Goal: Task Accomplishment & Management: Manage account settings

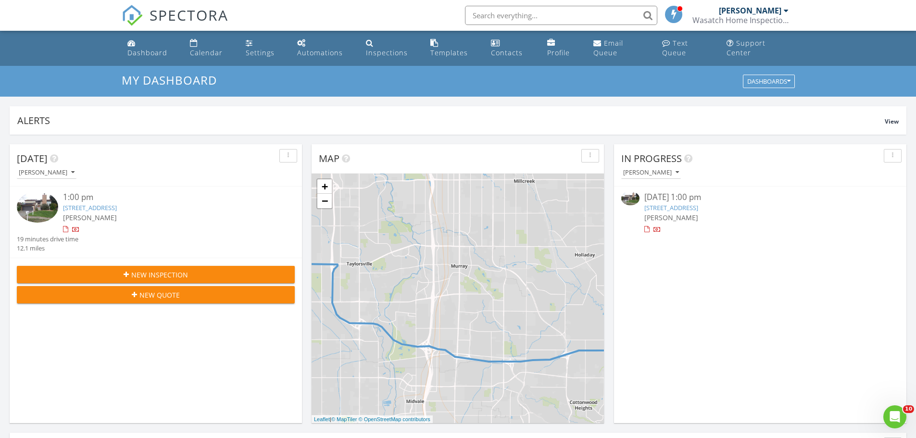
click at [93, 205] on link "4236 S 3425 W, West Valley City, UT 84119" at bounding box center [90, 207] width 54 height 9
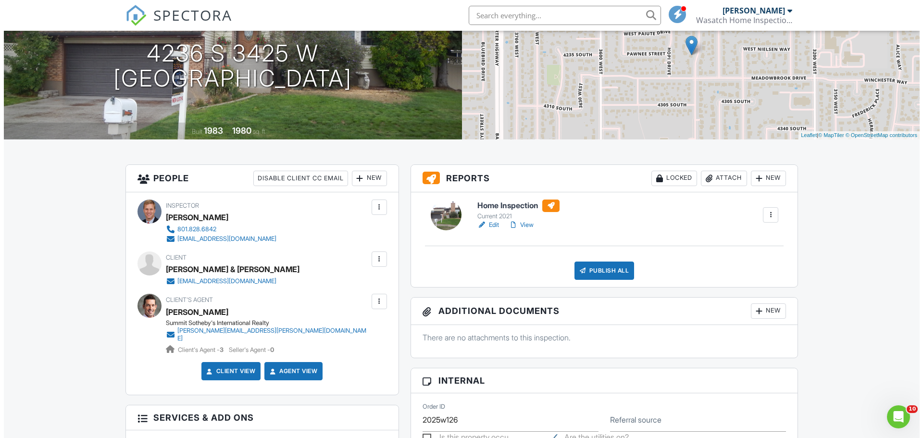
scroll to position [144, 0]
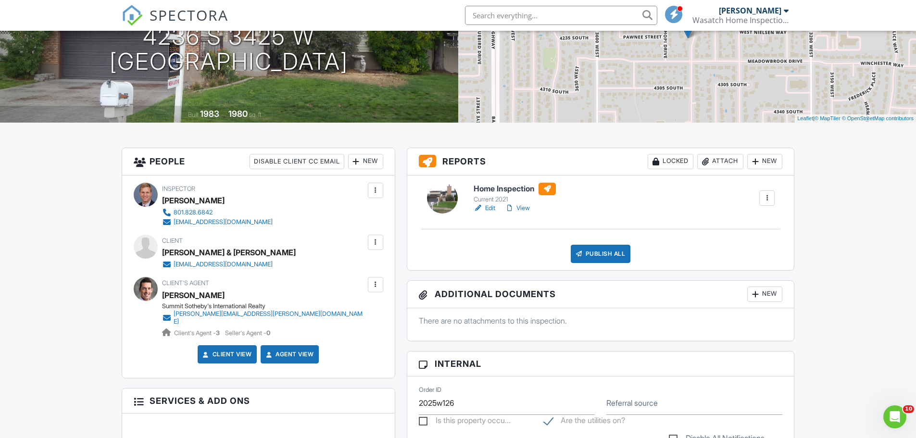
click at [375, 242] on div at bounding box center [376, 243] width 10 height 10
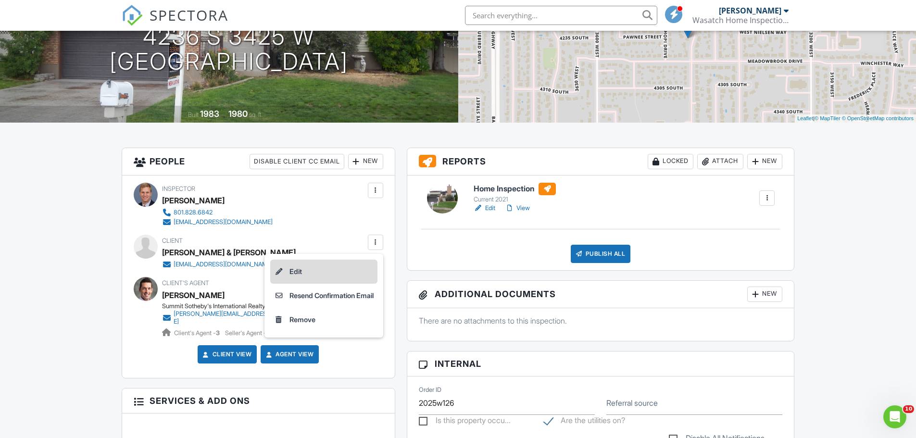
click at [286, 275] on li "Edit" at bounding box center [323, 272] width 107 height 24
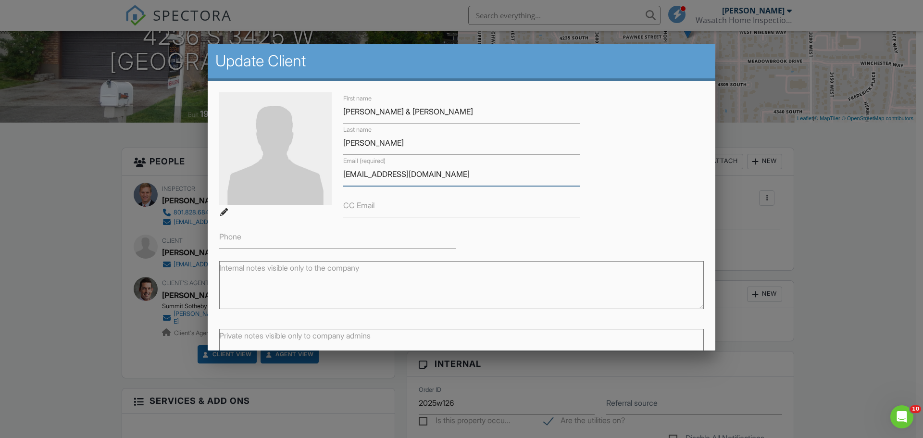
drag, startPoint x: 404, startPoint y: 174, endPoint x: 334, endPoint y: 184, distance: 70.4
click at [335, 182] on div "First name Jake & Suzanne Last name Curtis Email (required) jake@gmail.com CC E…" at bounding box center [462, 170] width 496 height 156
type input "[EMAIL_ADDRESS][DOMAIN_NAME]"
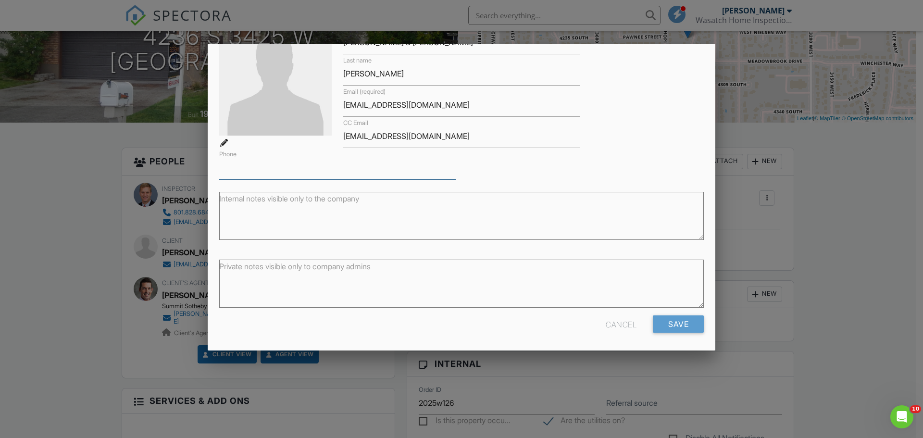
scroll to position [70, 0]
click at [676, 322] on input "Save" at bounding box center [678, 323] width 51 height 17
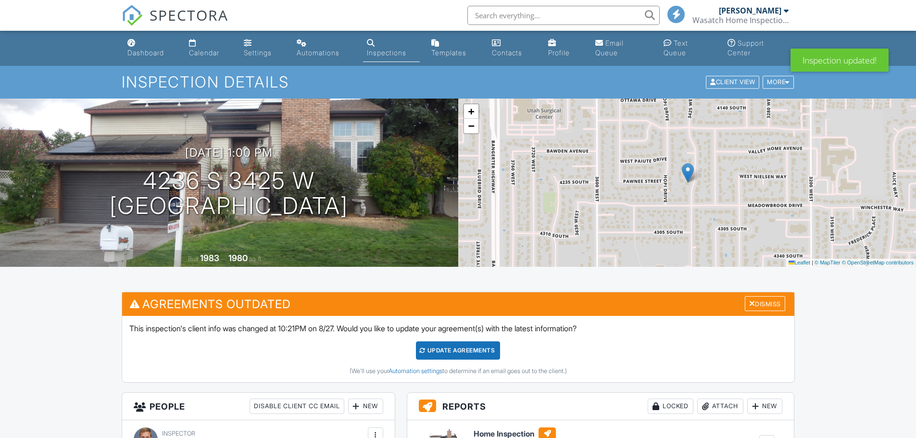
click at [454, 350] on div "Update Agreements" at bounding box center [458, 350] width 84 height 18
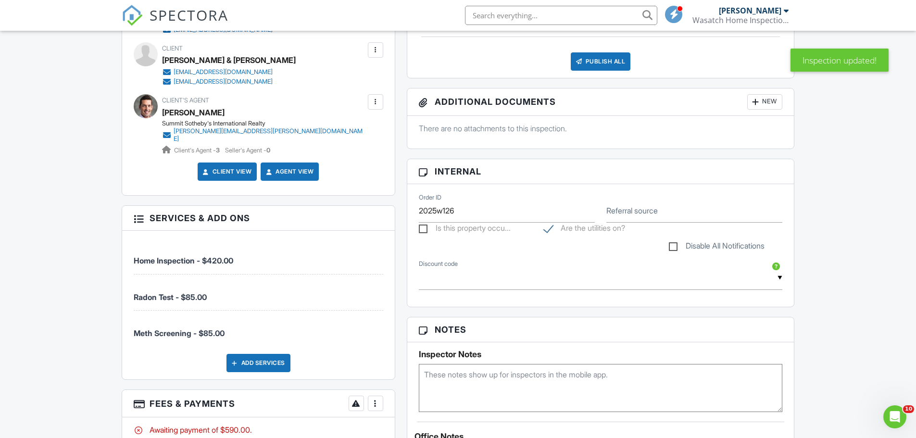
scroll to position [144, 0]
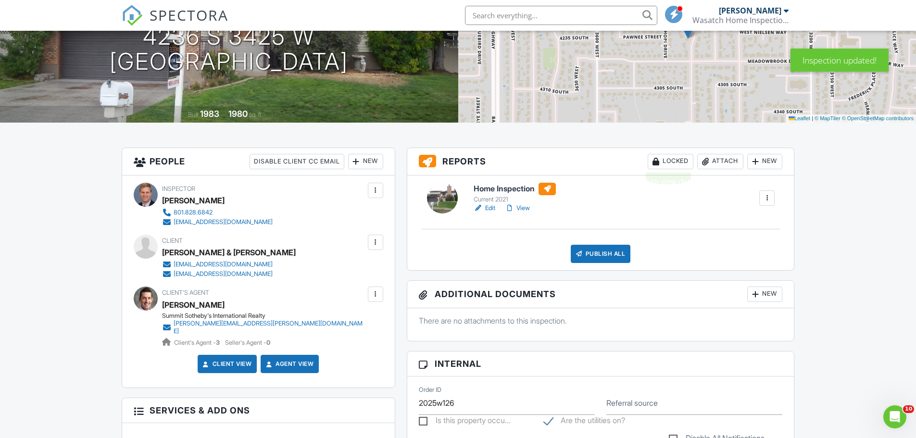
click at [675, 160] on div "Locked" at bounding box center [671, 161] width 46 height 15
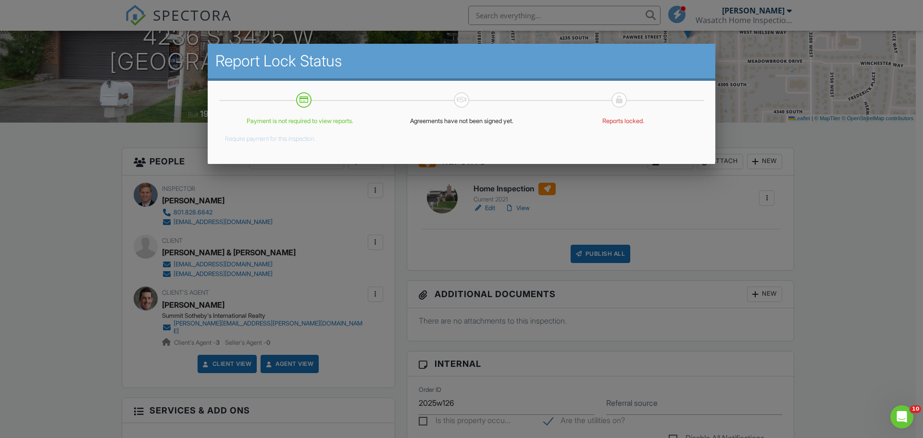
click at [840, 196] on div at bounding box center [461, 226] width 923 height 548
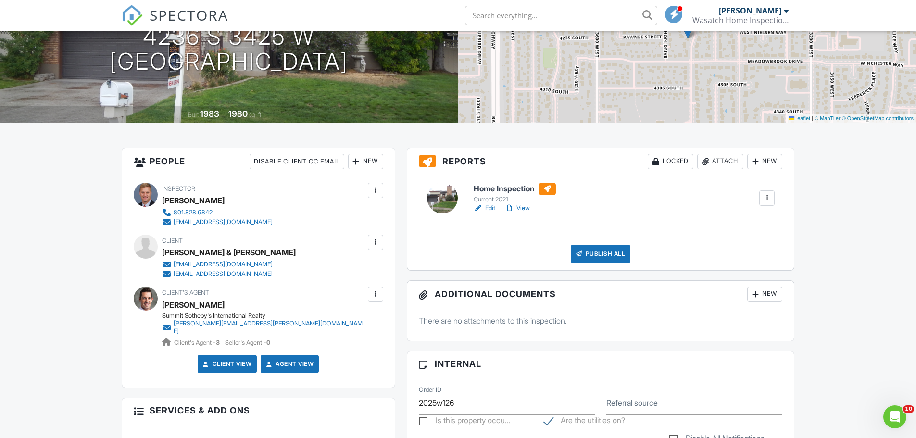
click at [490, 205] on link "Edit" at bounding box center [485, 208] width 22 height 10
